Goal: Download file/media

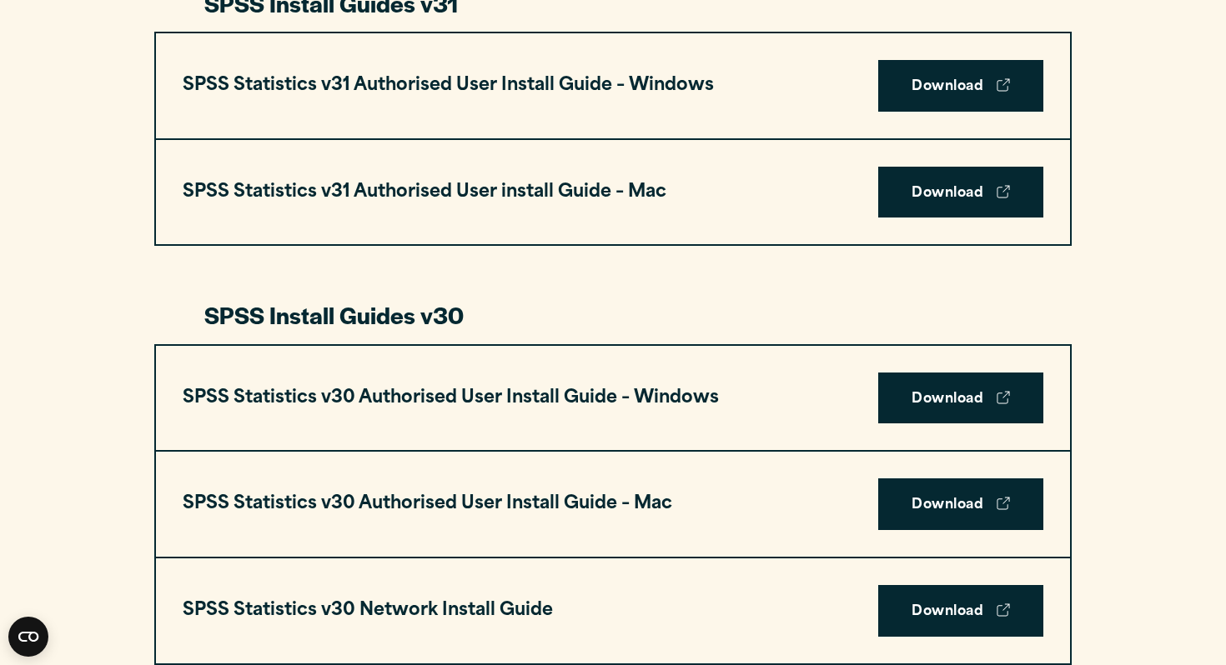
scroll to position [948, 0]
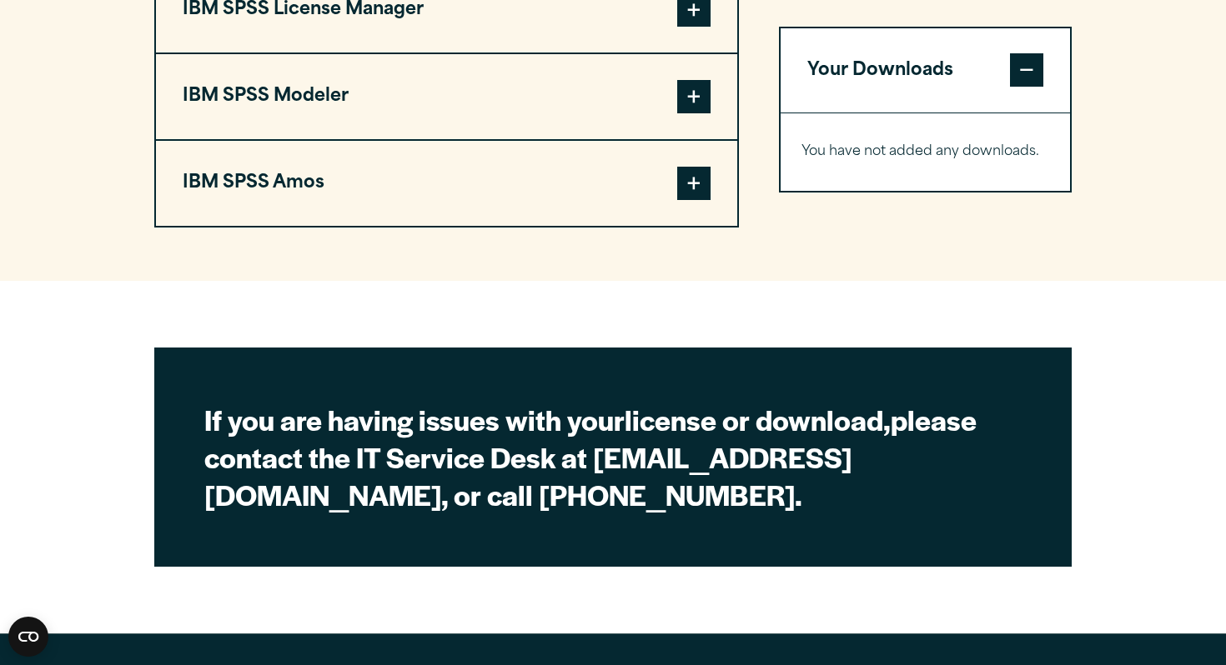
scroll to position [1676, 0]
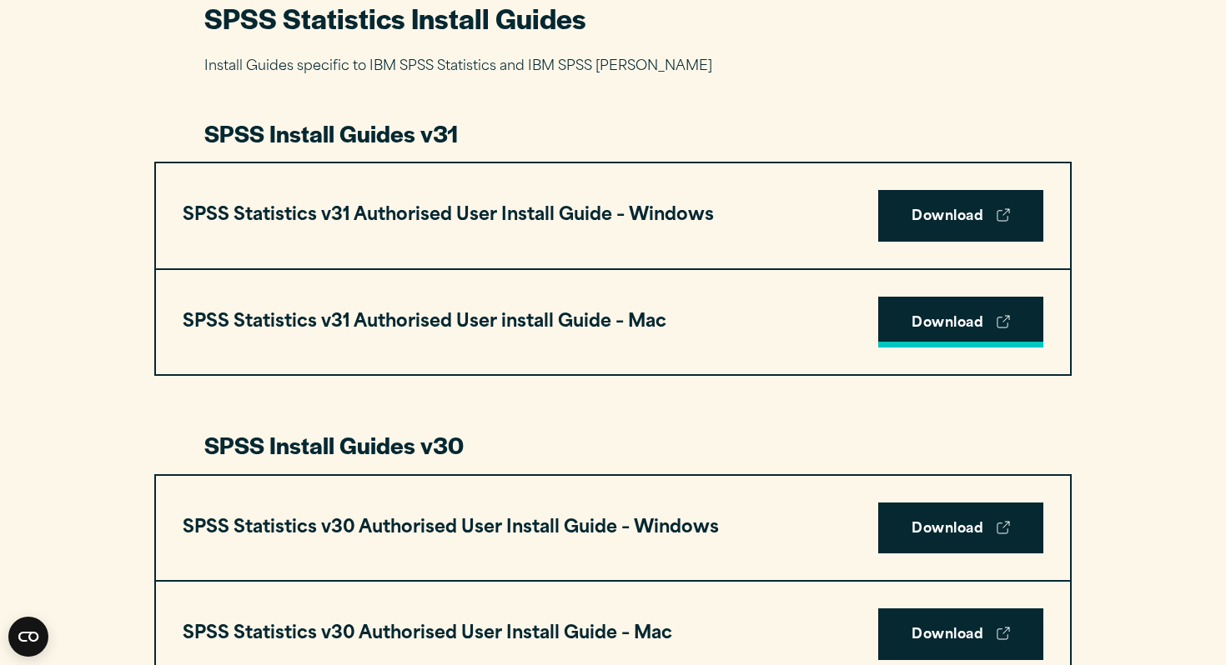
scroll to position [817, 0]
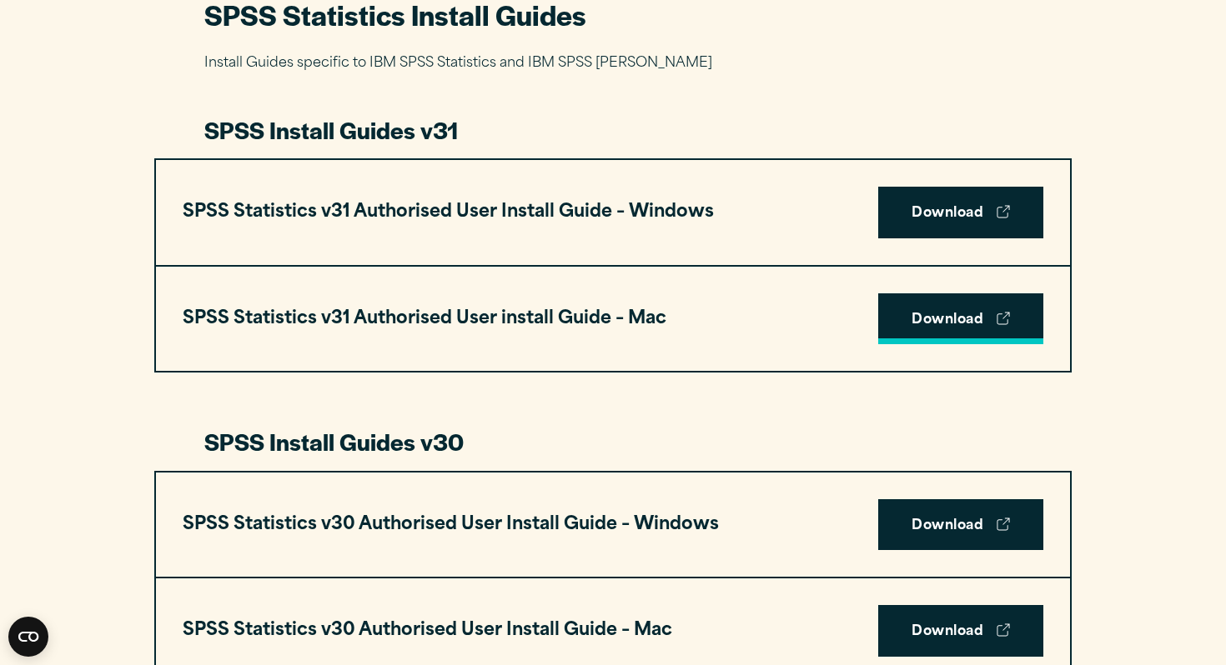
click at [933, 317] on link "Download" at bounding box center [960, 320] width 165 height 52
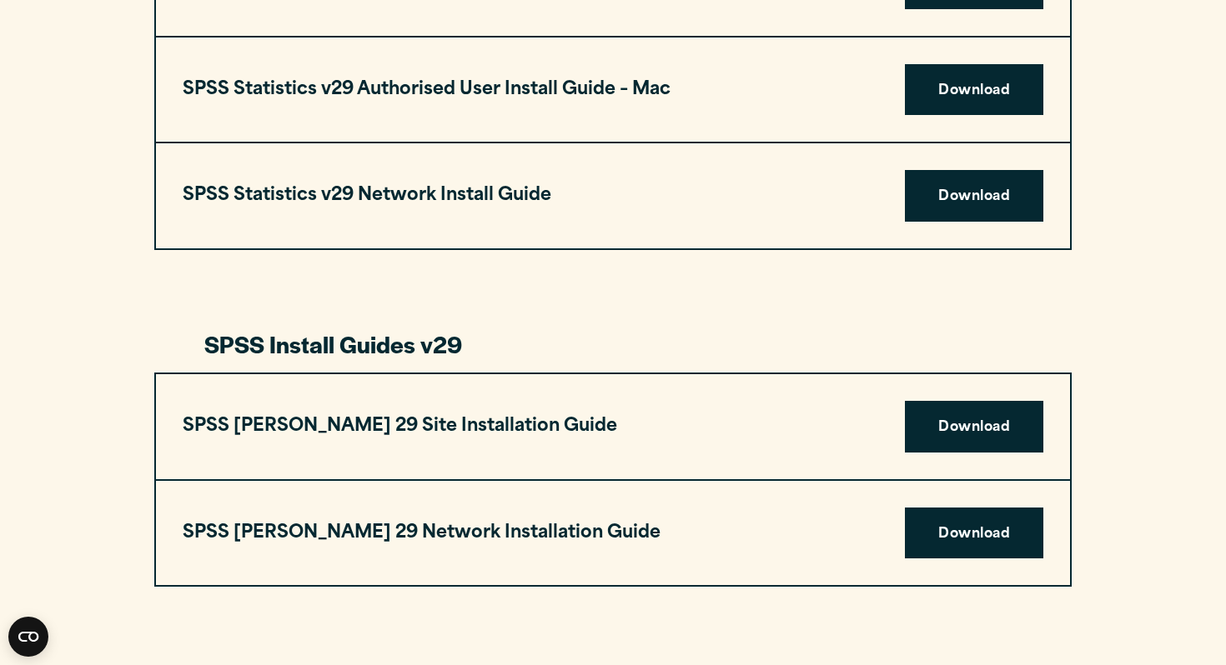
scroll to position [1854, 0]
